Goal: Find specific page/section: Find specific page/section

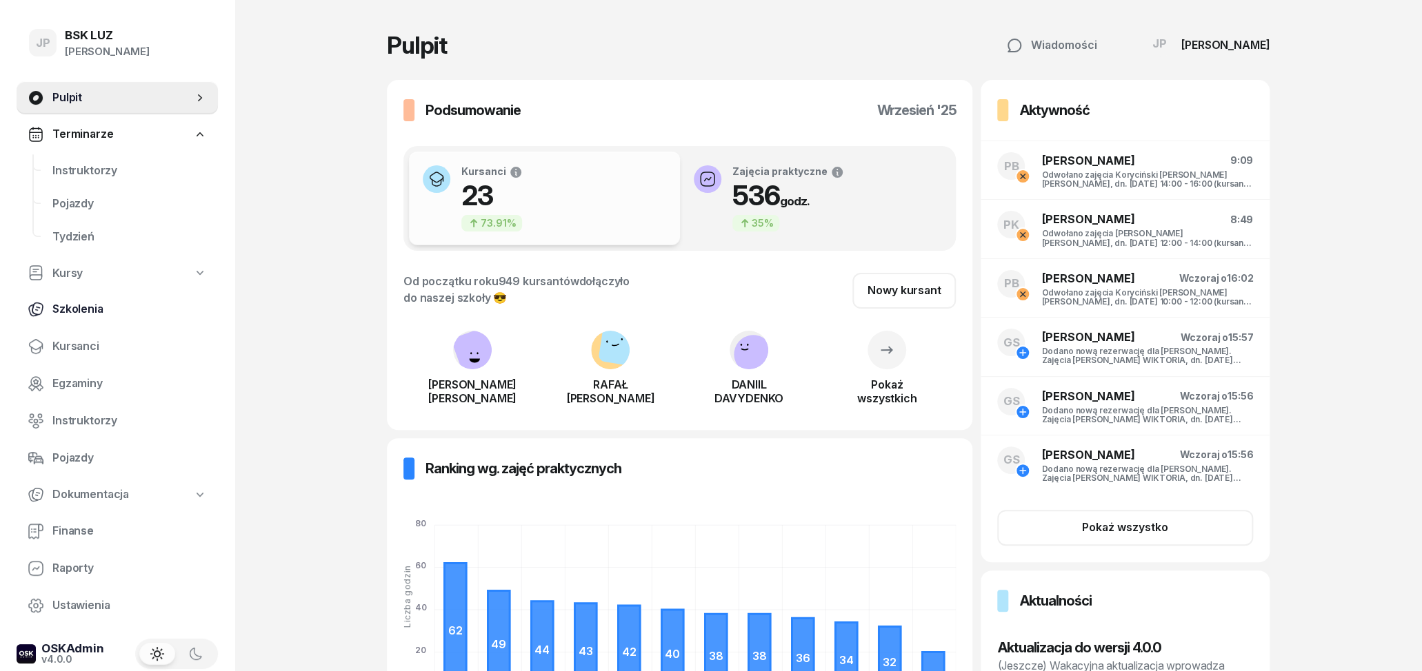
click at [68, 316] on span "Szkolenia" at bounding box center [129, 310] width 154 height 18
select select "createdAt-desc"
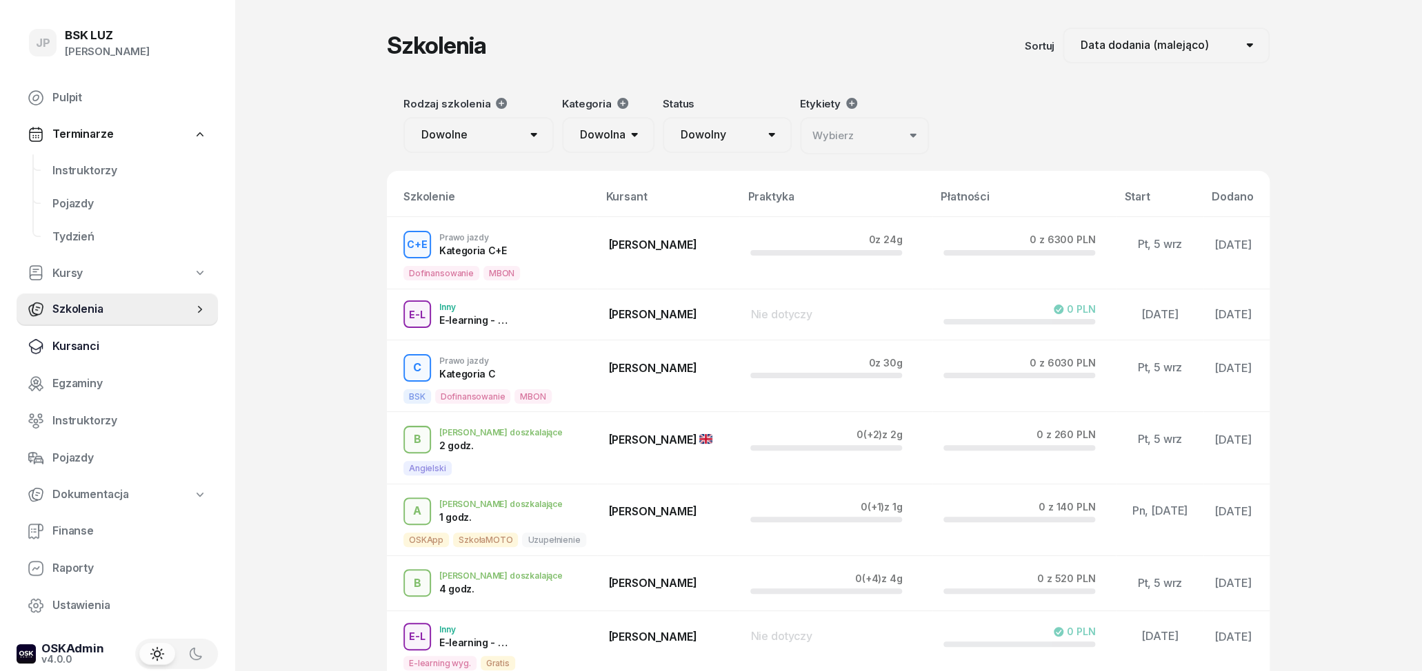
click at [83, 348] on span "Kursanci" at bounding box center [129, 347] width 154 height 18
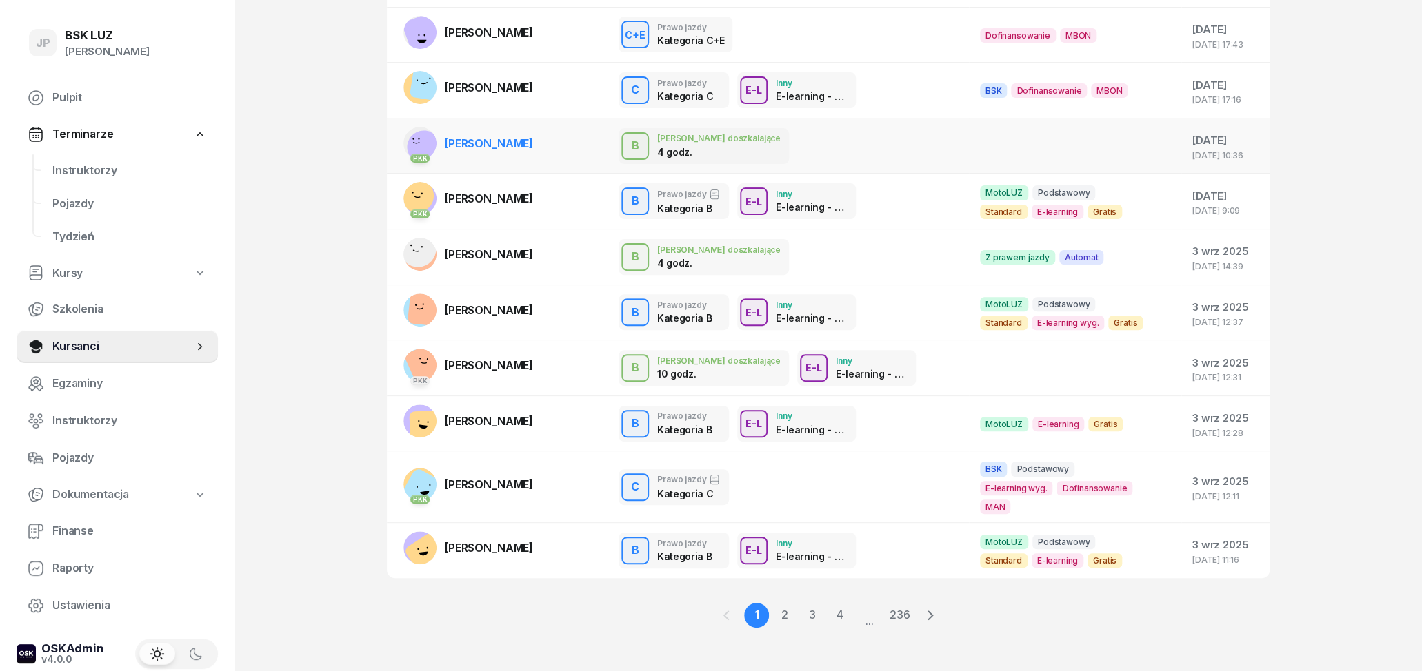
scroll to position [172, 0]
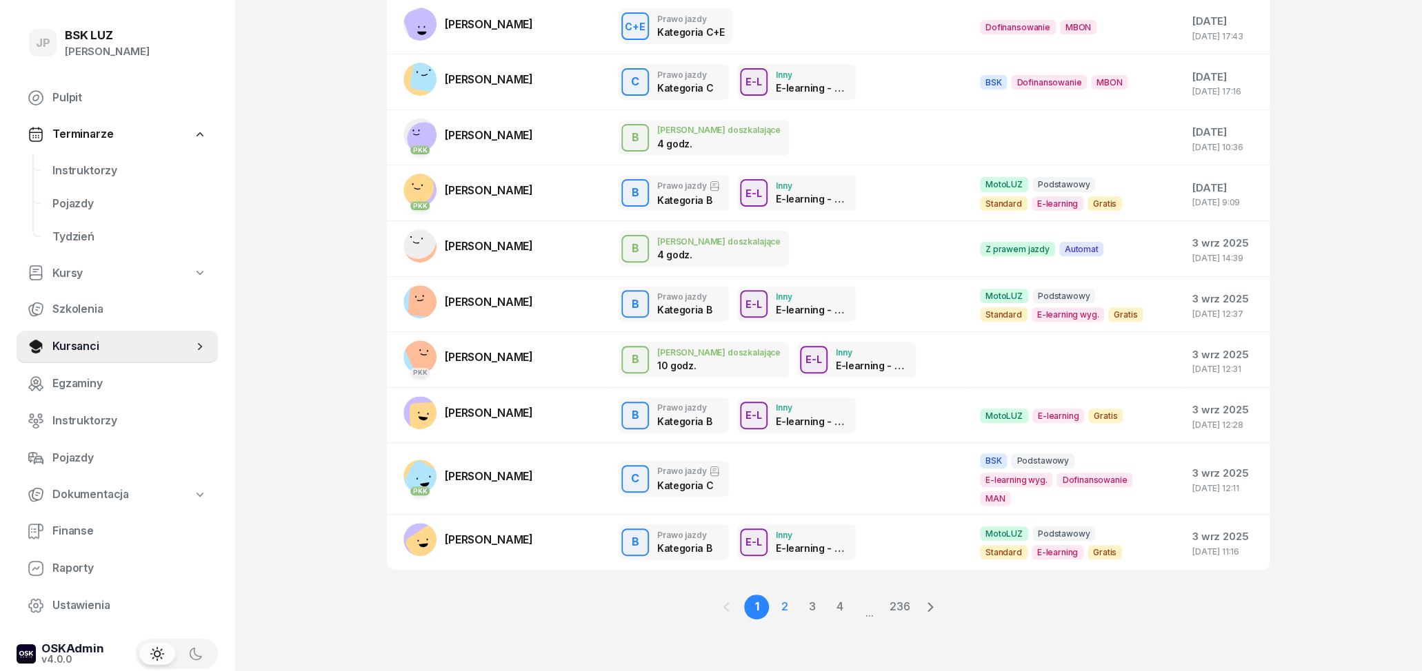
click at [782, 611] on link "2" at bounding box center [783, 607] width 25 height 25
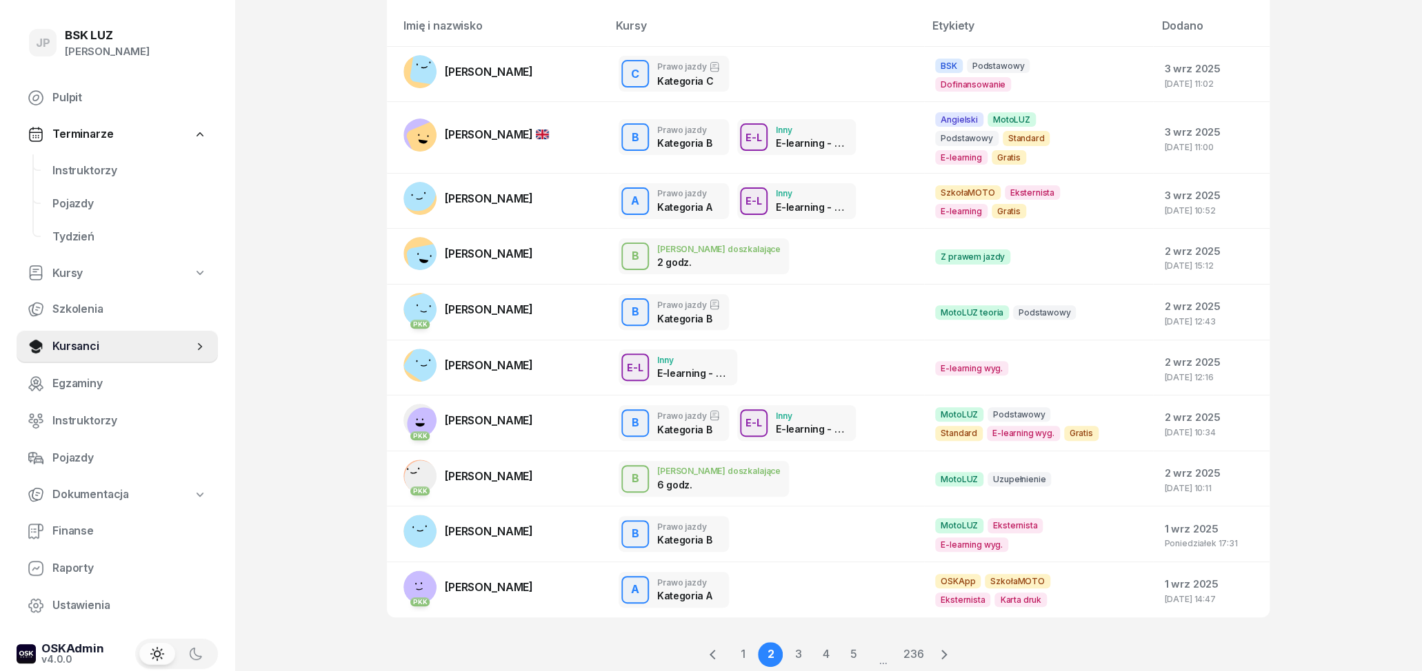
scroll to position [12, 0]
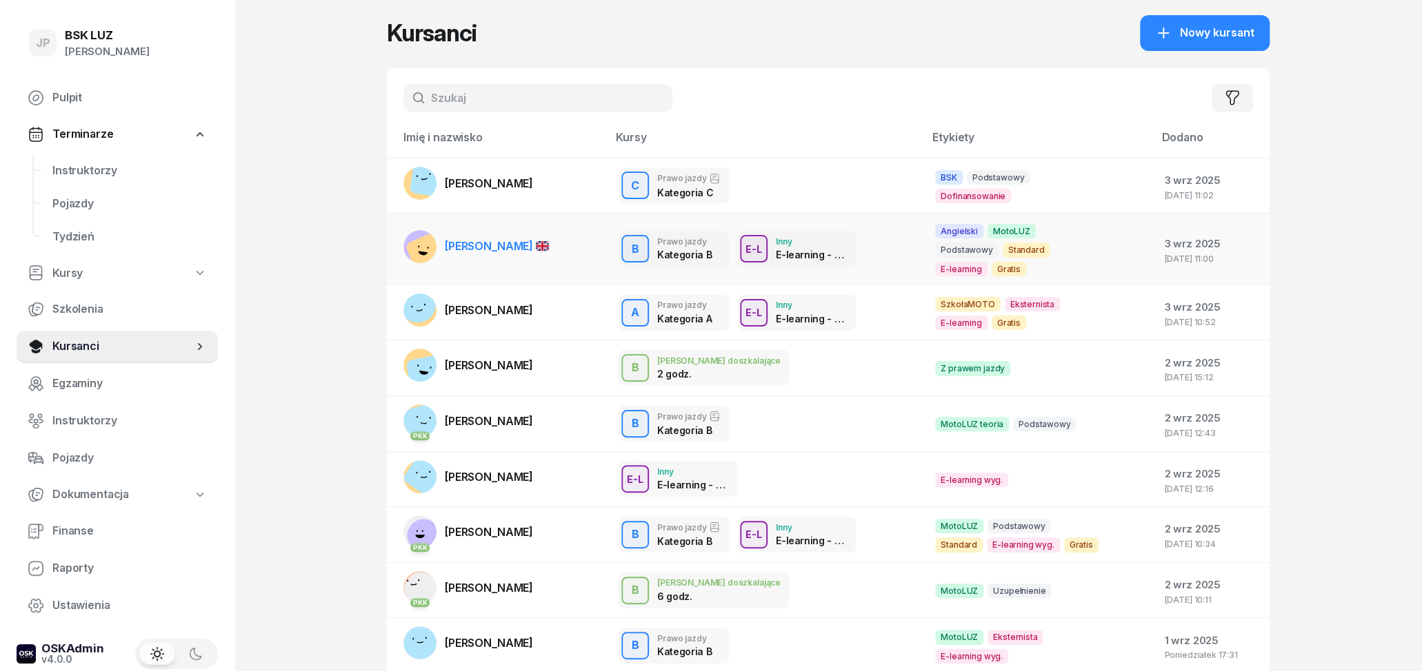
click at [499, 239] on span "SEYK MARTIN CALDERÓN" at bounding box center [497, 246] width 104 height 14
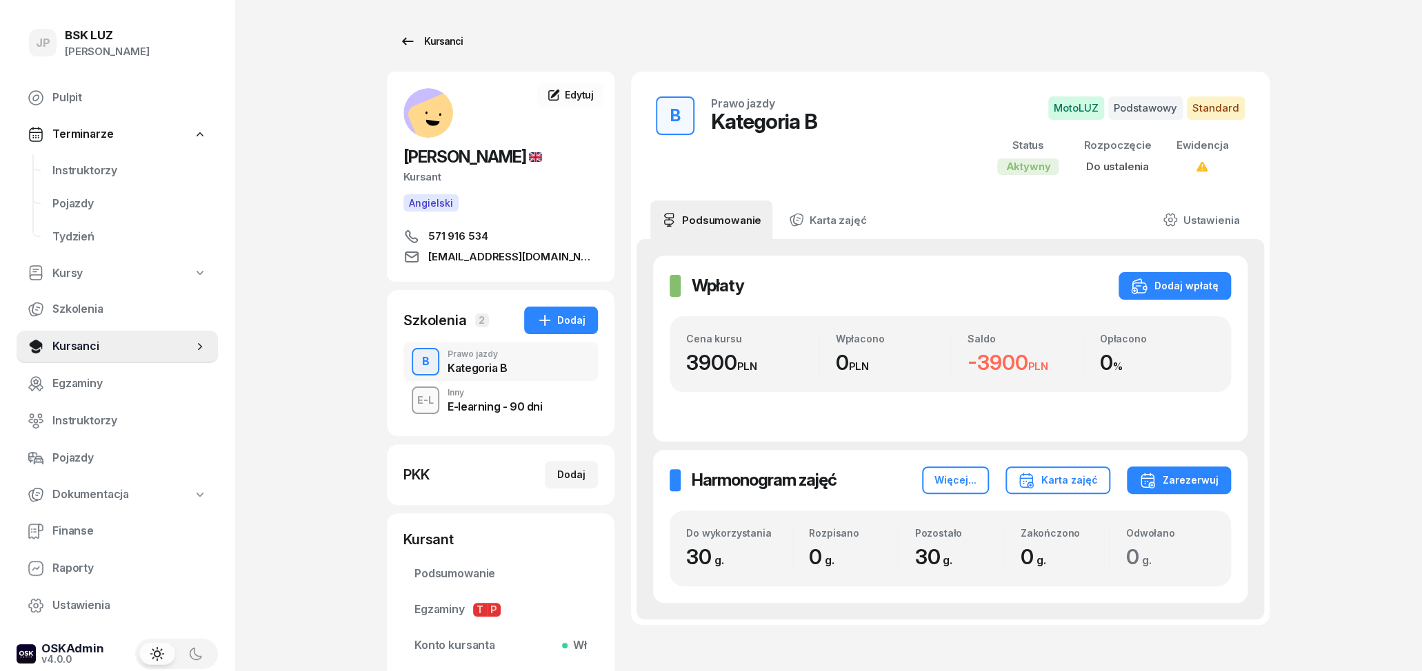
click at [399, 39] on icon at bounding box center [407, 41] width 17 height 17
